Goal: Information Seeking & Learning: Learn about a topic

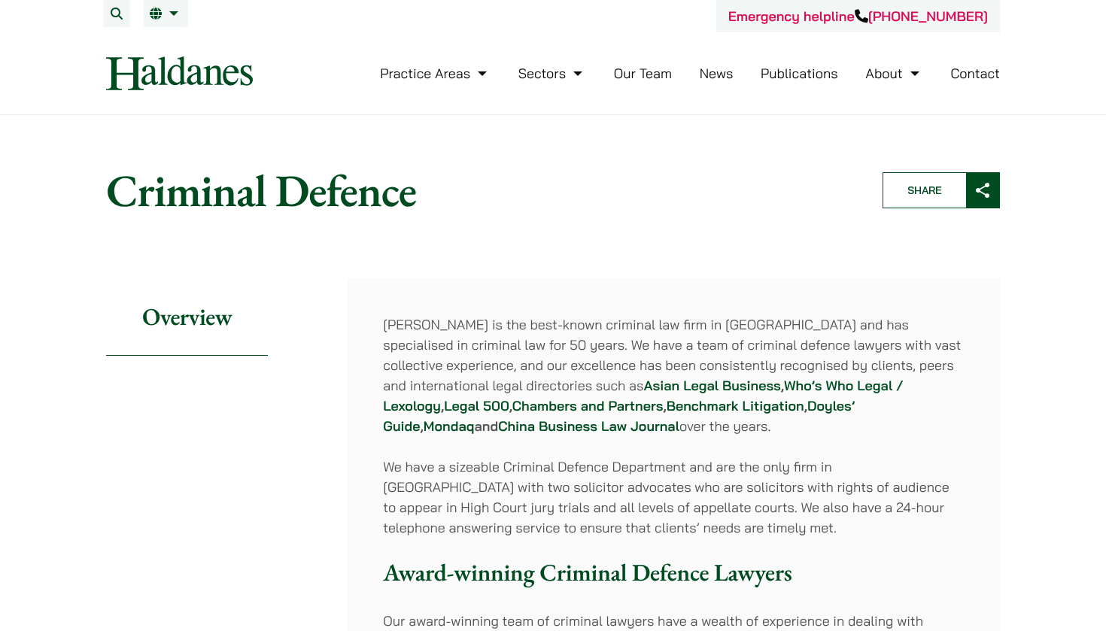
click at [914, 73] on link "About" at bounding box center [893, 73] width 57 height 17
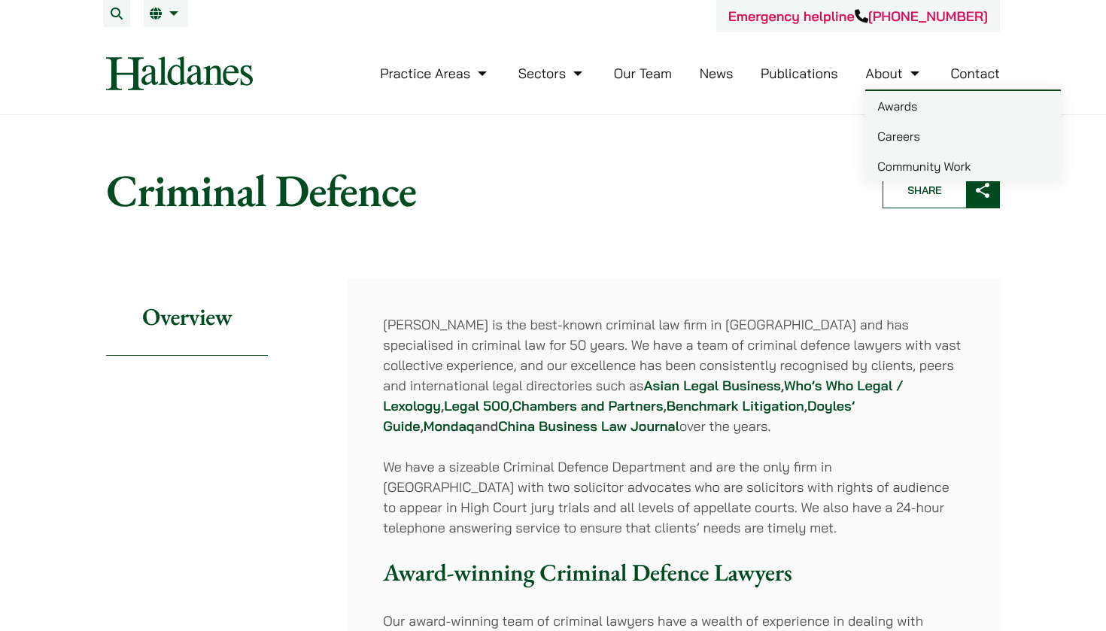
click at [907, 140] on link "Careers" at bounding box center [963, 136] width 196 height 30
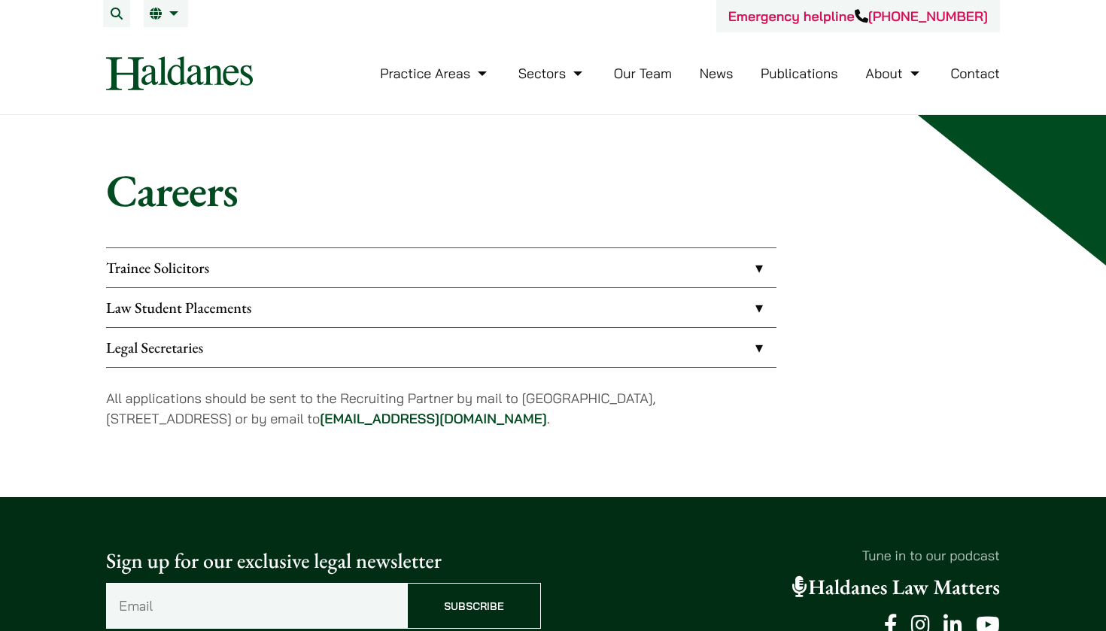
click at [494, 322] on link "Law Student Placements" at bounding box center [441, 307] width 670 height 39
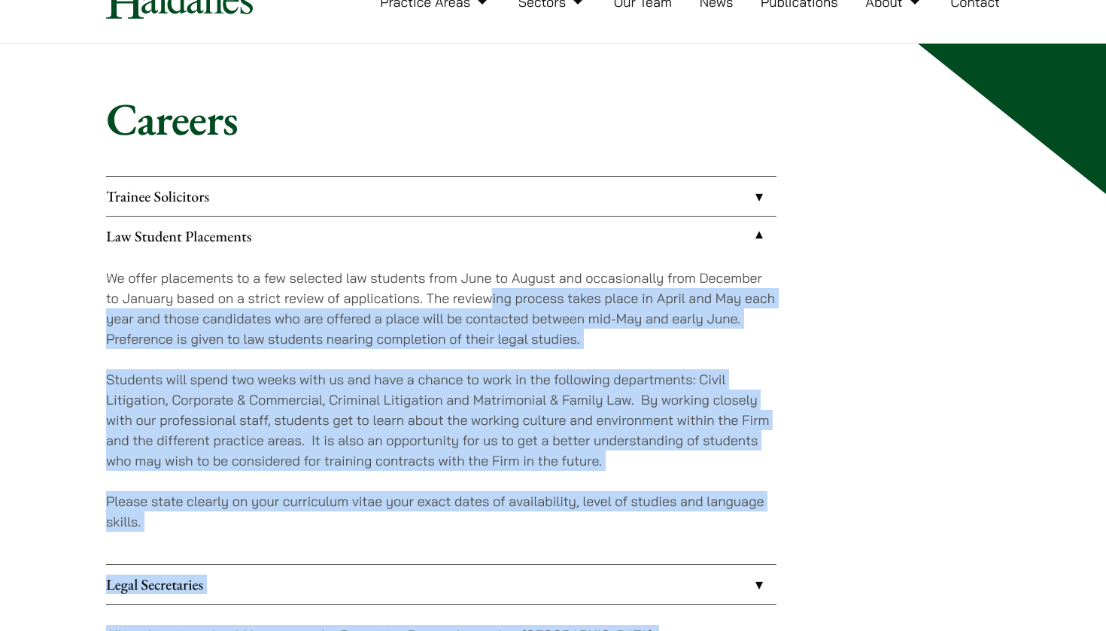
scroll to position [100, 0]
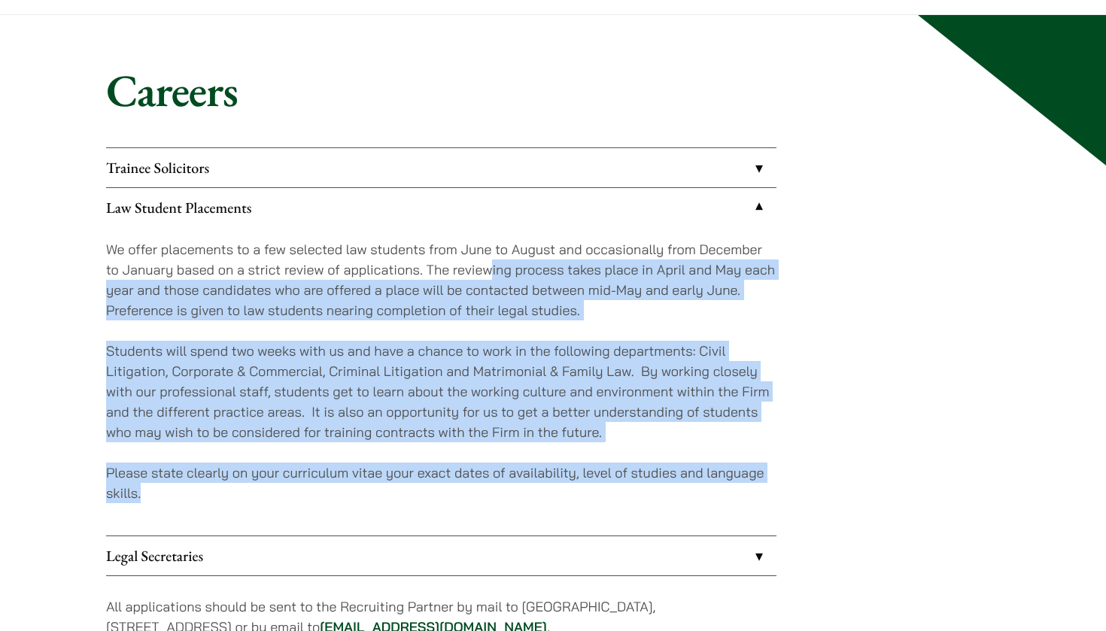
drag, startPoint x: 488, startPoint y: 366, endPoint x: 445, endPoint y: 498, distance: 138.3
click at [445, 498] on div "We offer placements to a few selected law students from June to August and occa…" at bounding box center [441, 381] width 670 height 309
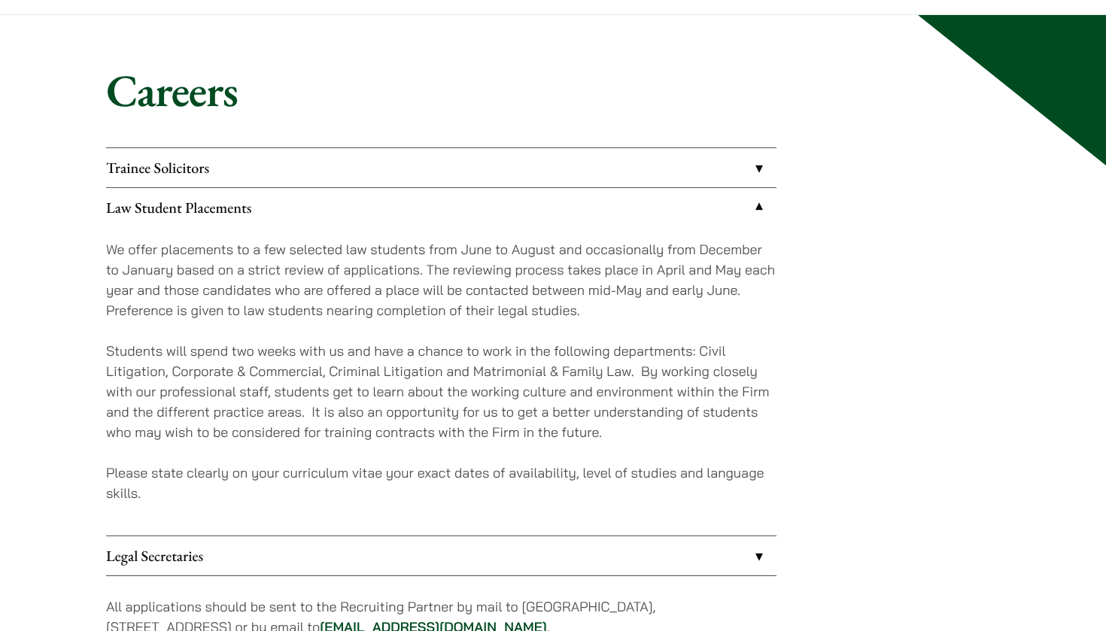
click at [1055, 354] on div "Careers Trainee Solicitors We look to recruit two to four top-quality trainee s…" at bounding box center [553, 360] width 1106 height 691
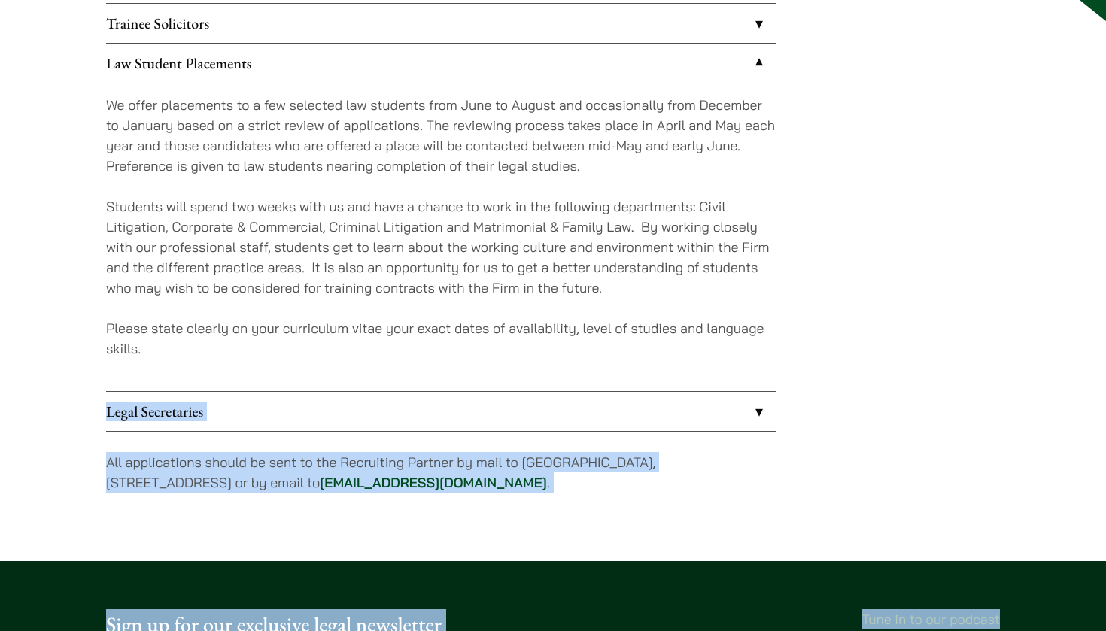
scroll to position [266, 0]
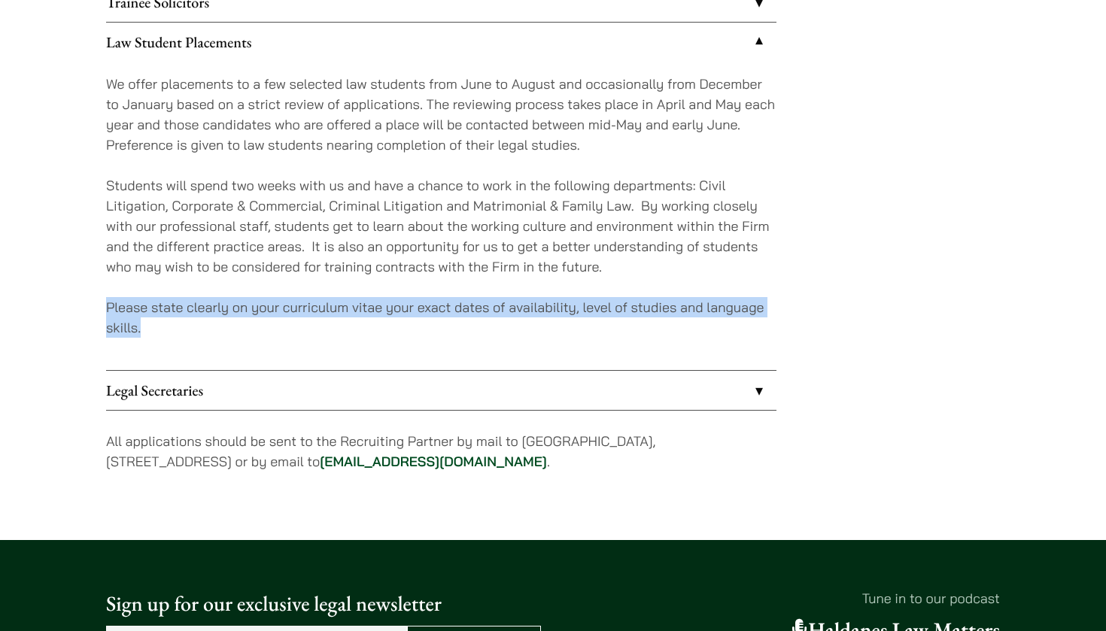
drag, startPoint x: 635, startPoint y: 485, endPoint x: 685, endPoint y: 289, distance: 201.8
click at [685, 289] on div "We offer placements to a few selected law students from June to August and occa…" at bounding box center [441, 216] width 670 height 309
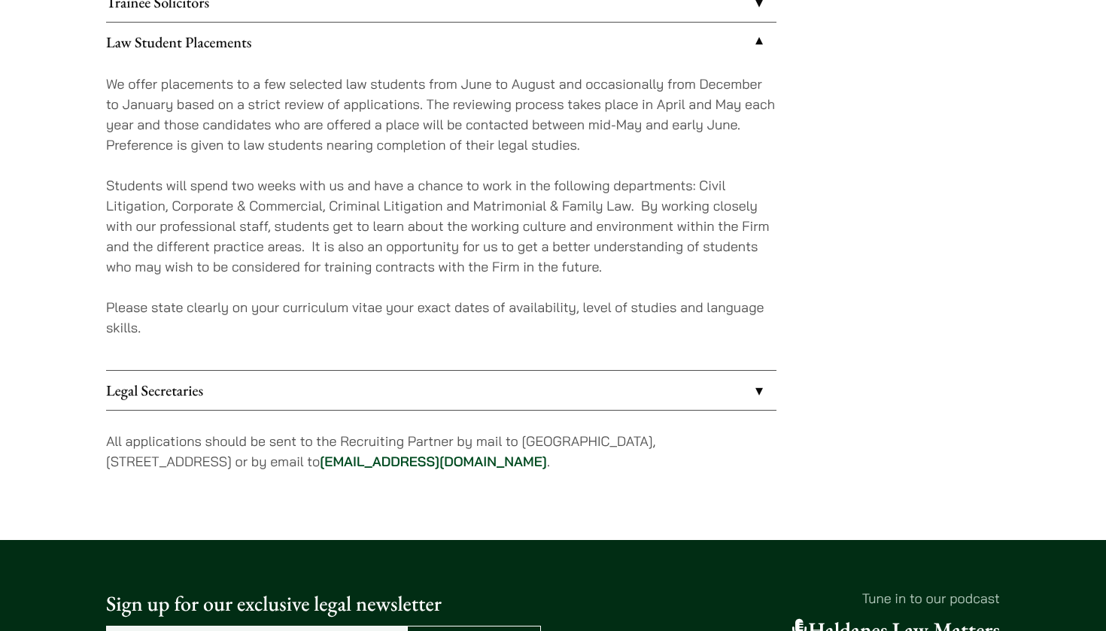
click at [895, 373] on div "Trainee Solicitors We look to recruit two to four top-quality trainee solicitor…" at bounding box center [553, 237] width 894 height 510
drag, startPoint x: 348, startPoint y: 308, endPoint x: 383, endPoint y: 312, distance: 34.8
click at [383, 312] on p "Please state clearly on your curriculum vitae your exact dates of availability,…" at bounding box center [441, 317] width 670 height 41
copy p "vitae"
